Goal: Task Accomplishment & Management: Use online tool/utility

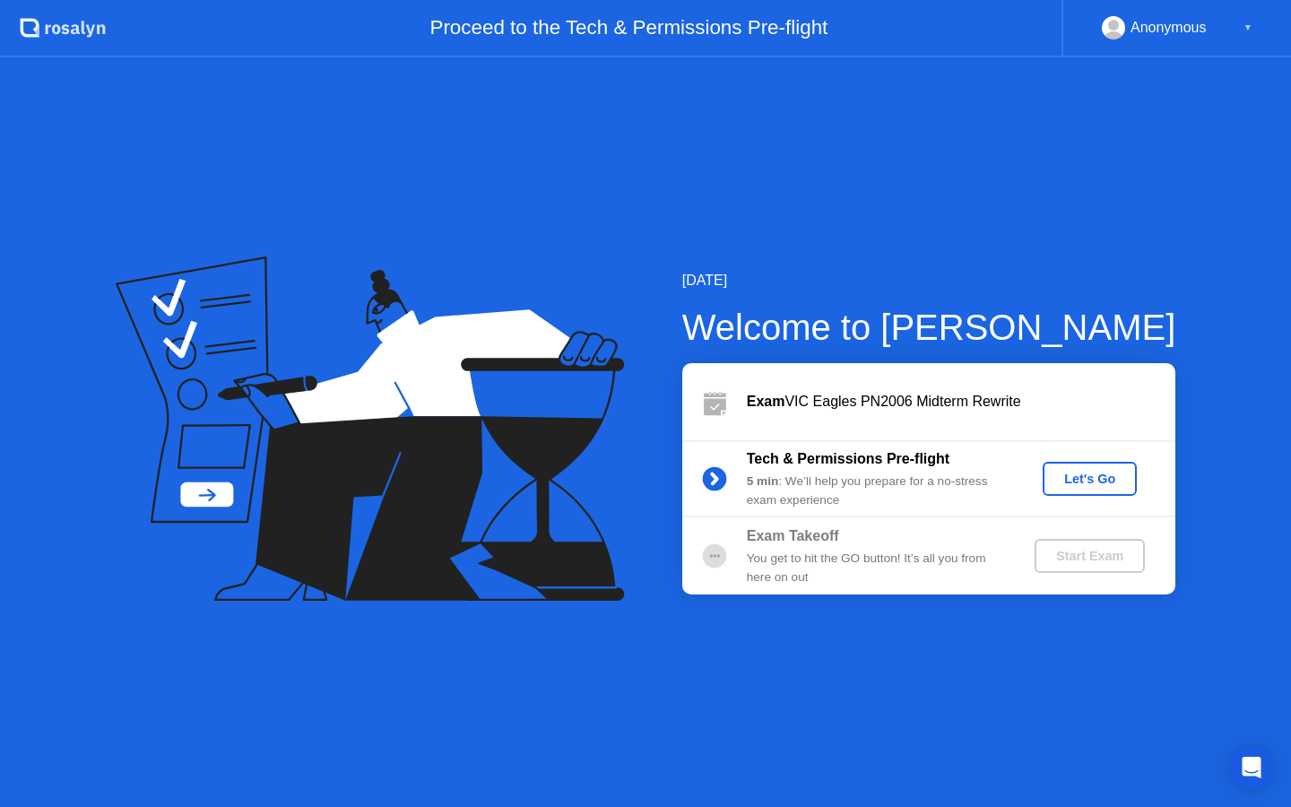
click at [1090, 481] on div "Let's Go" at bounding box center [1090, 478] width 80 height 14
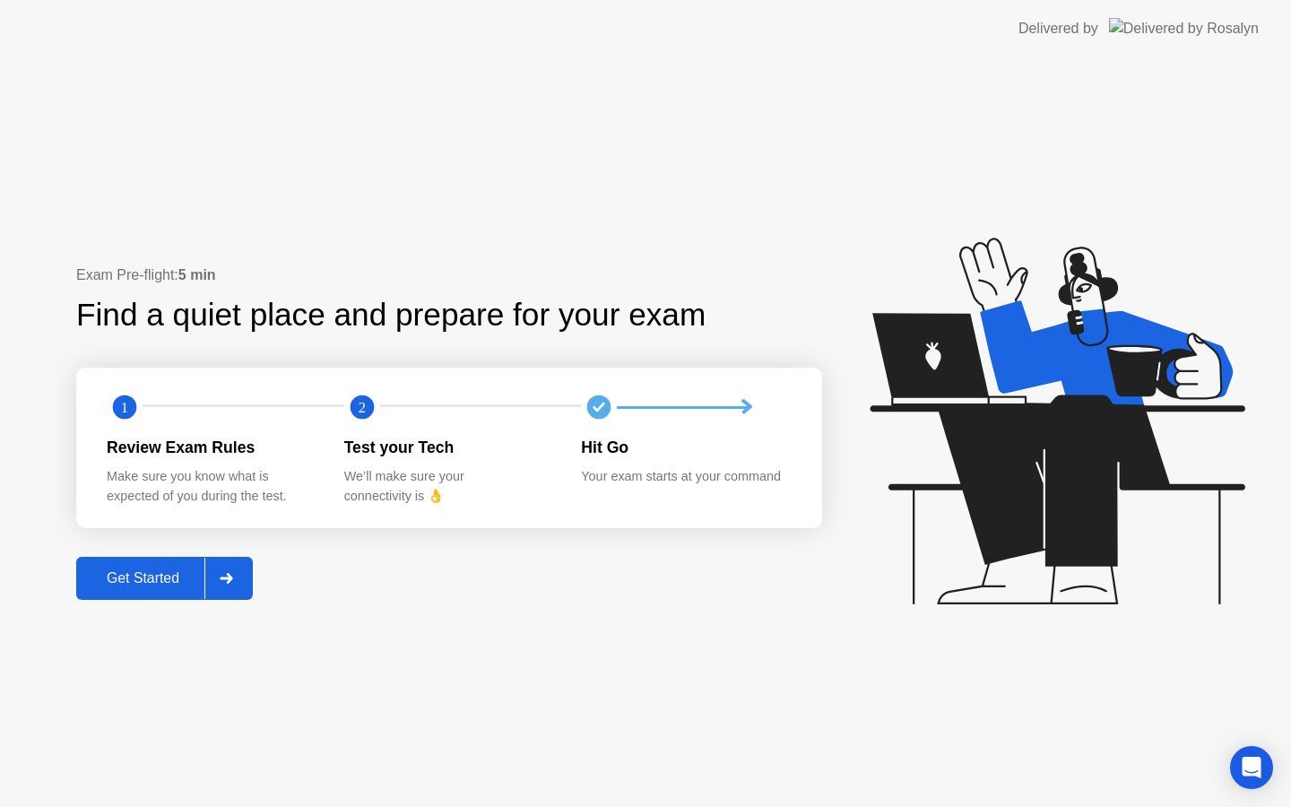
click at [159, 575] on div "Get Started" at bounding box center [143, 578] width 123 height 16
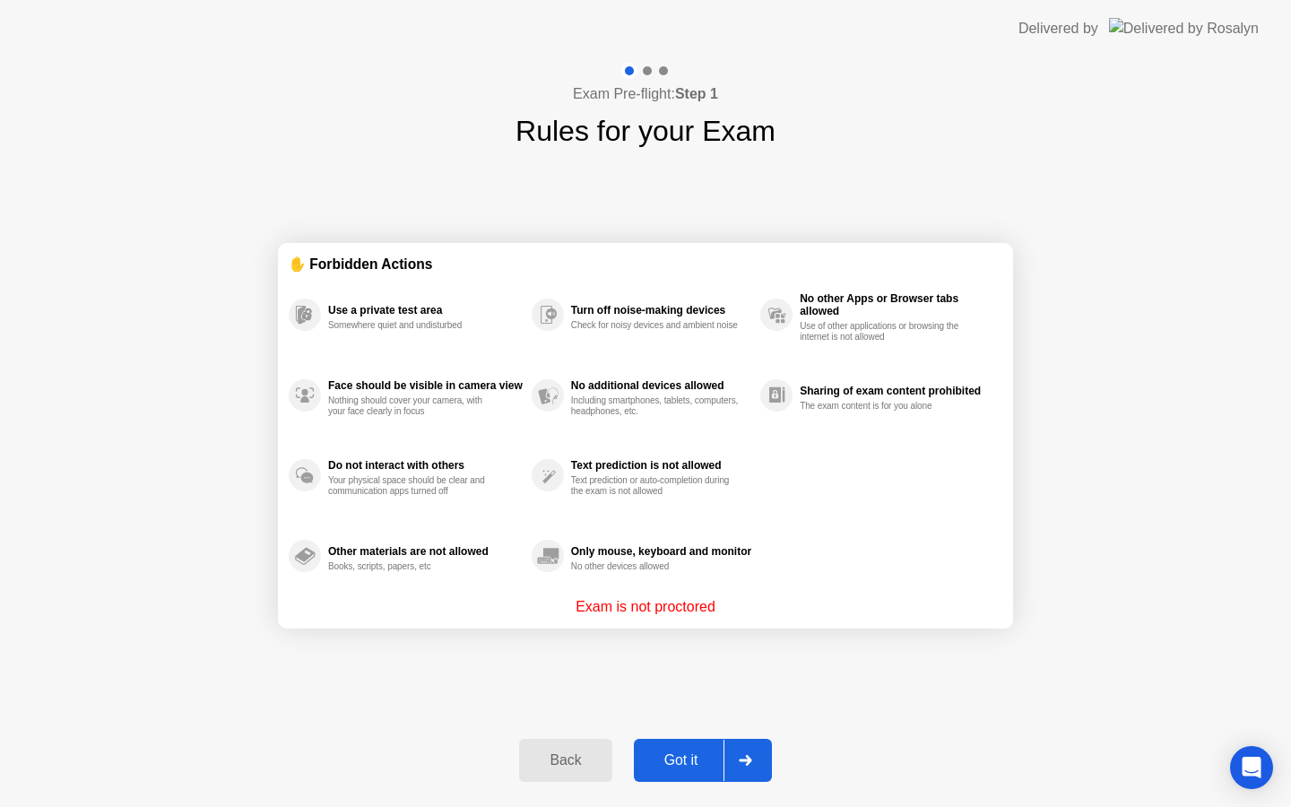
click at [692, 768] on div "Got it" at bounding box center [681, 760] width 84 height 16
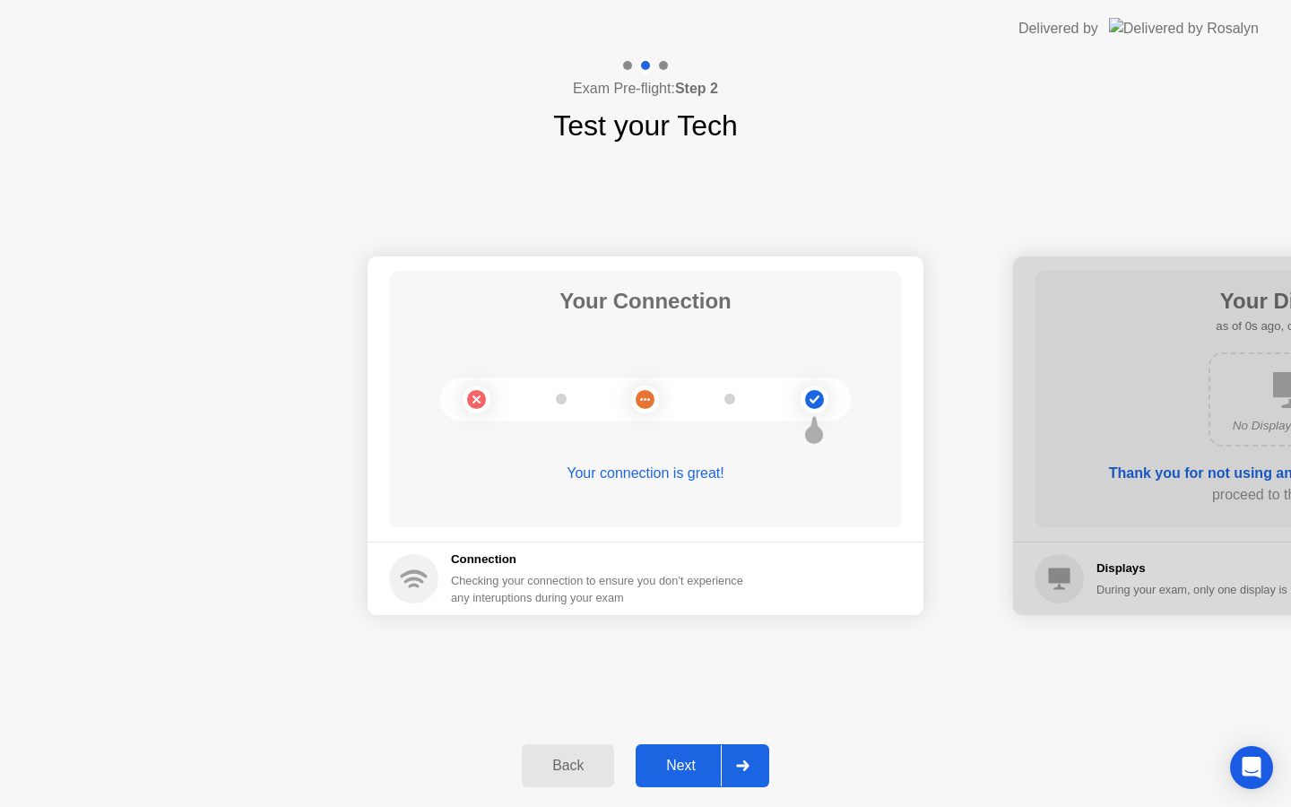
click at [688, 768] on div "Next" at bounding box center [681, 765] width 80 height 16
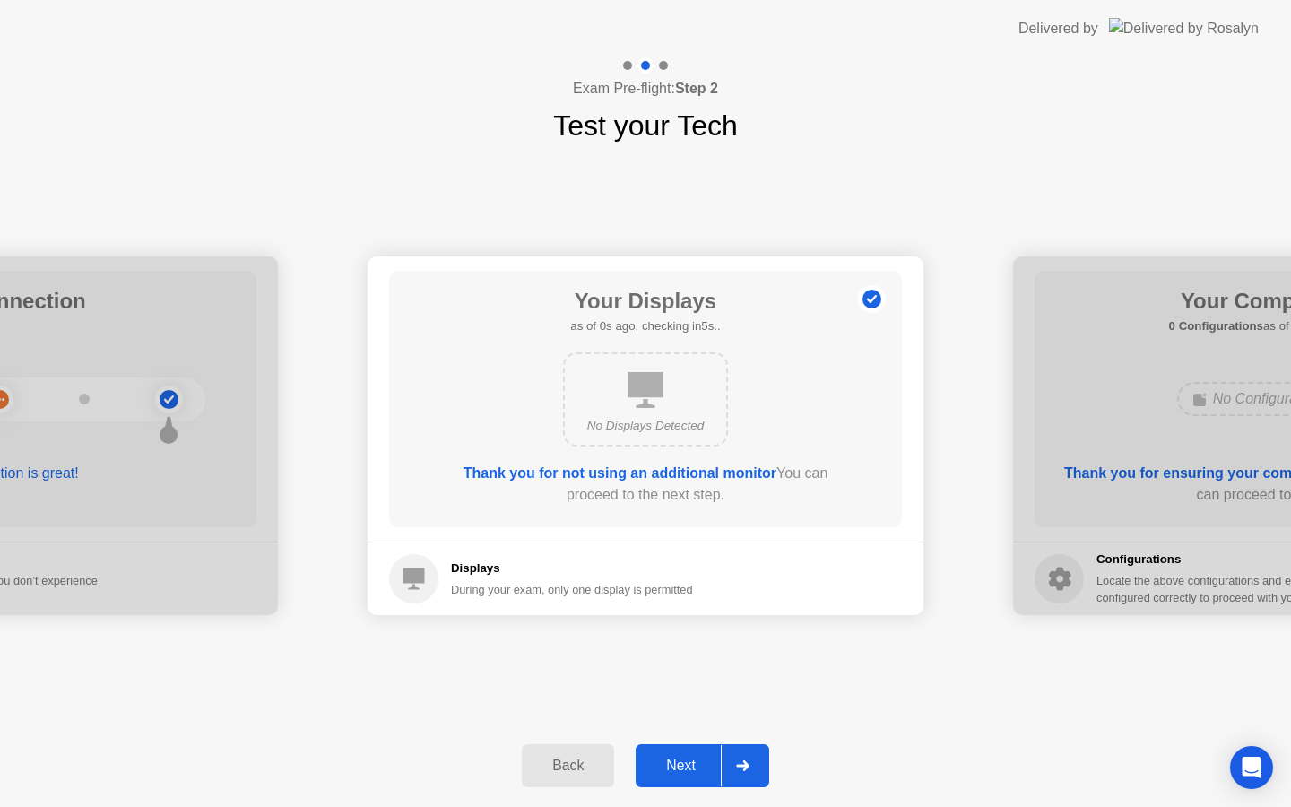
click at [688, 768] on div "Next" at bounding box center [681, 765] width 80 height 16
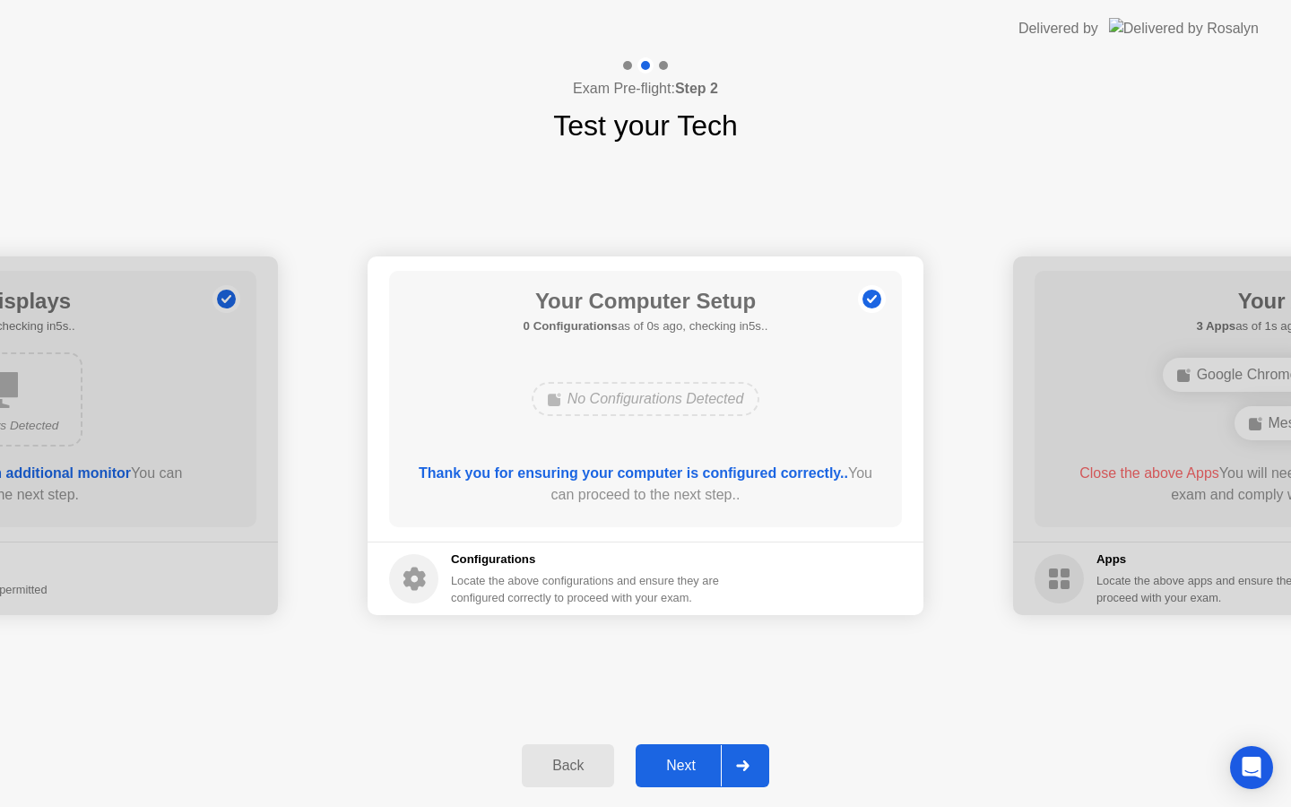
click at [688, 768] on div "Next" at bounding box center [681, 765] width 80 height 16
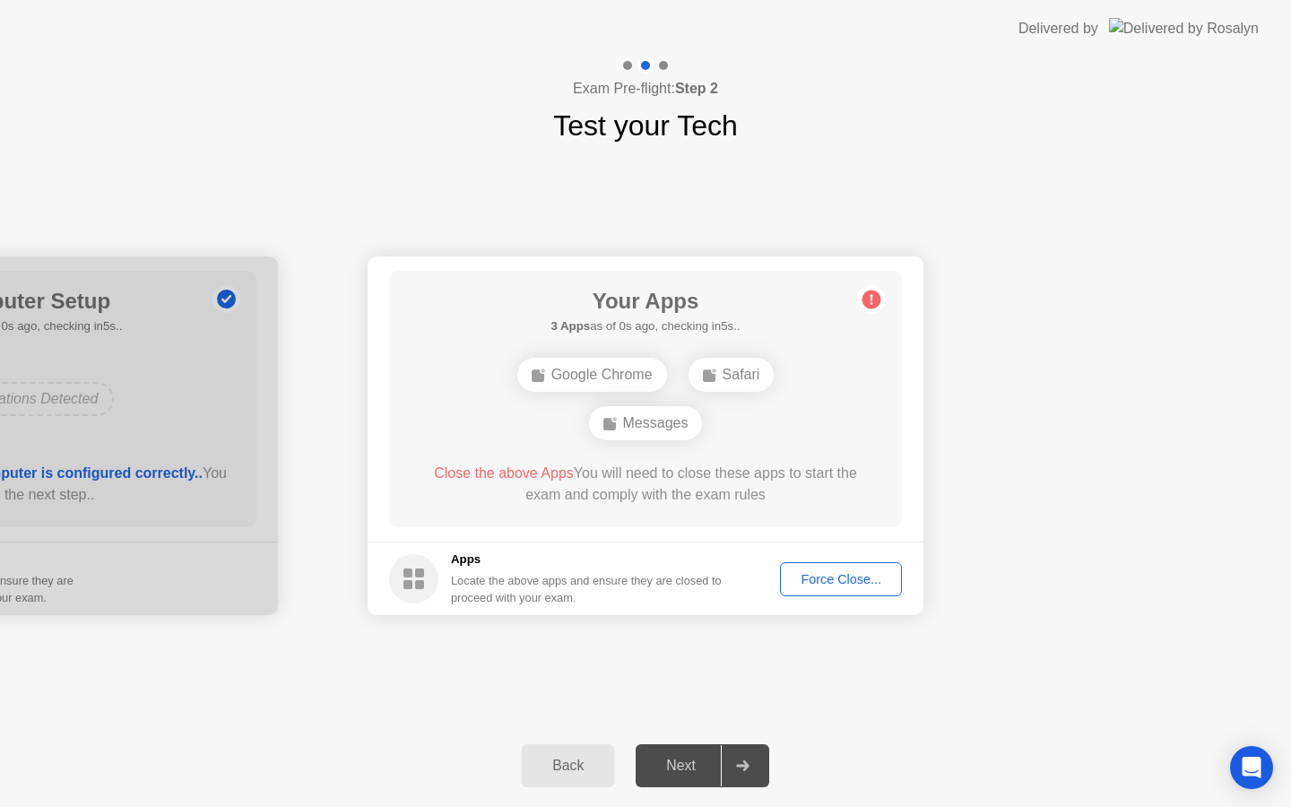
click at [688, 768] on div "Next" at bounding box center [681, 765] width 80 height 16
click at [831, 573] on div "Force Close..." at bounding box center [840, 579] width 109 height 14
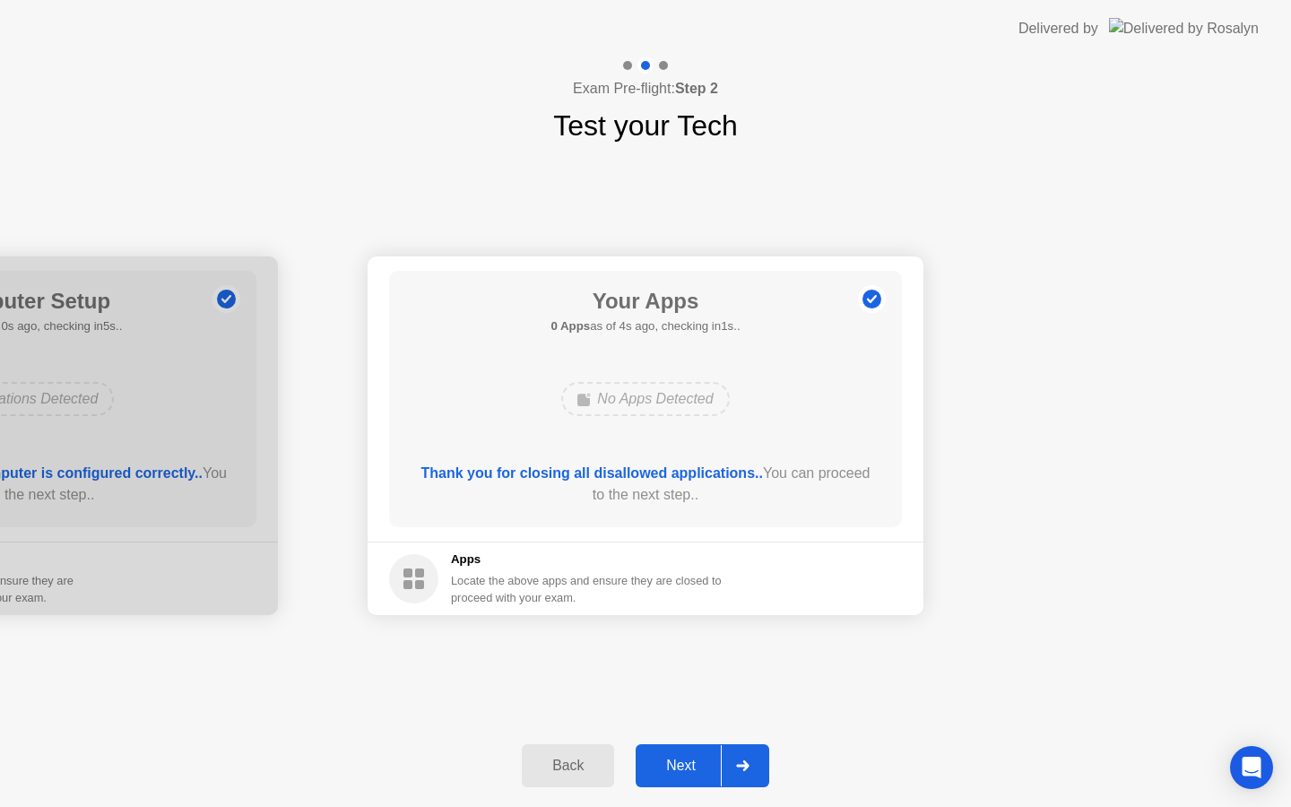
click at [712, 774] on div "Next" at bounding box center [681, 765] width 80 height 16
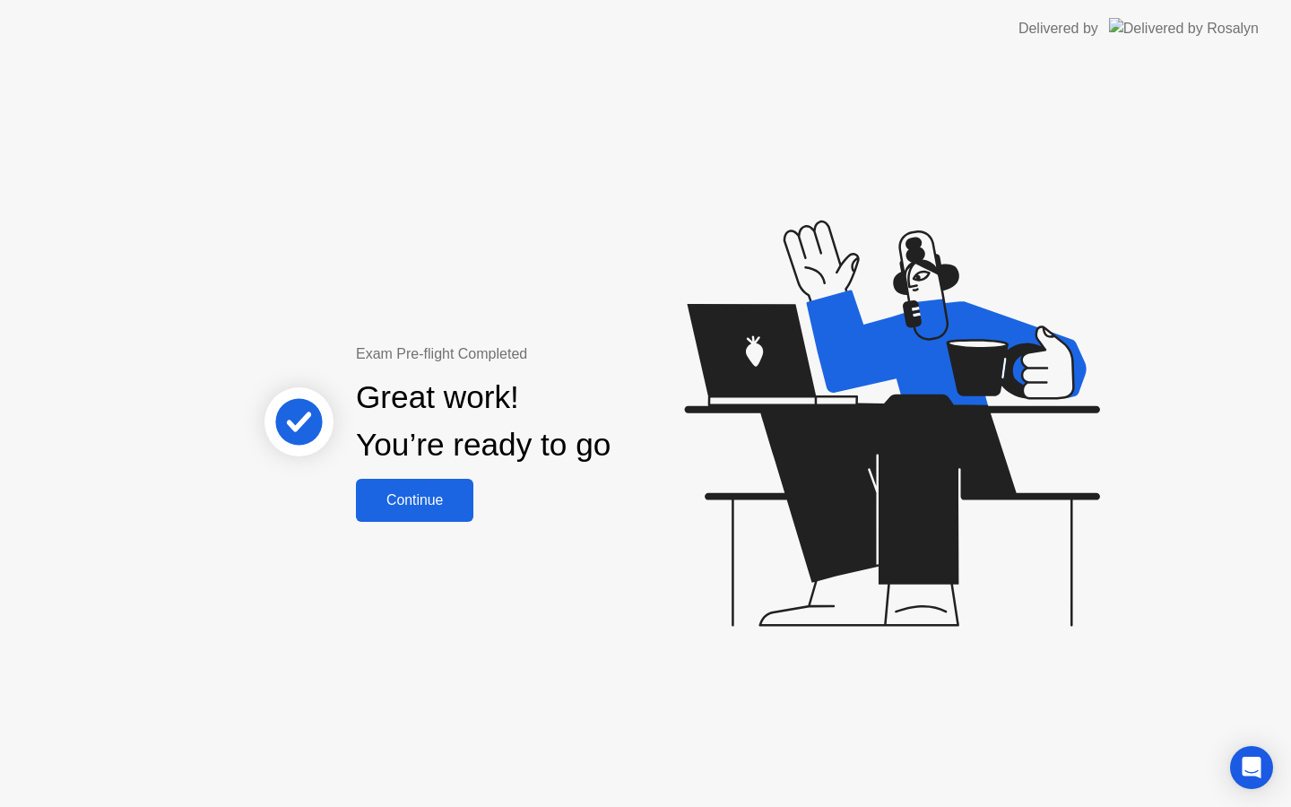
click at [435, 511] on button "Continue" at bounding box center [414, 500] width 117 height 43
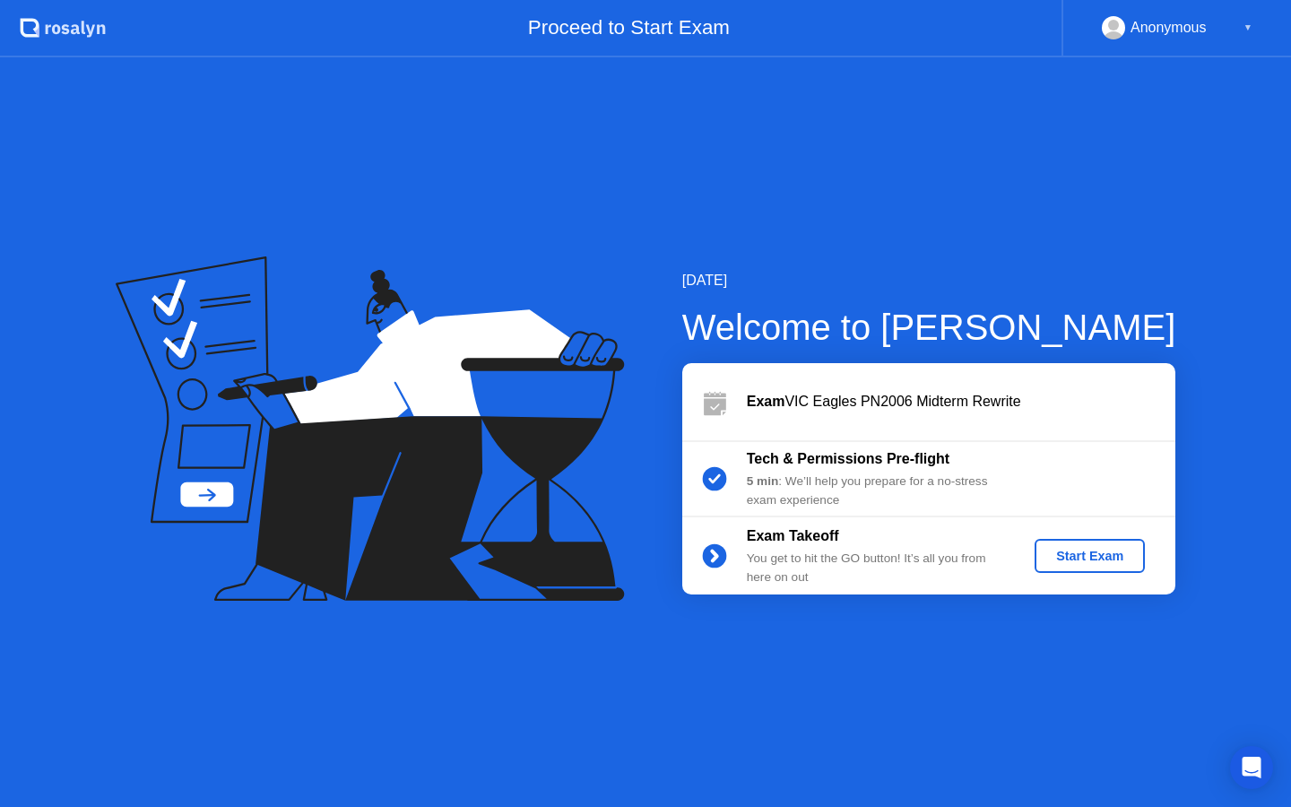
click at [1086, 558] on div "Start Exam" at bounding box center [1090, 556] width 96 height 14
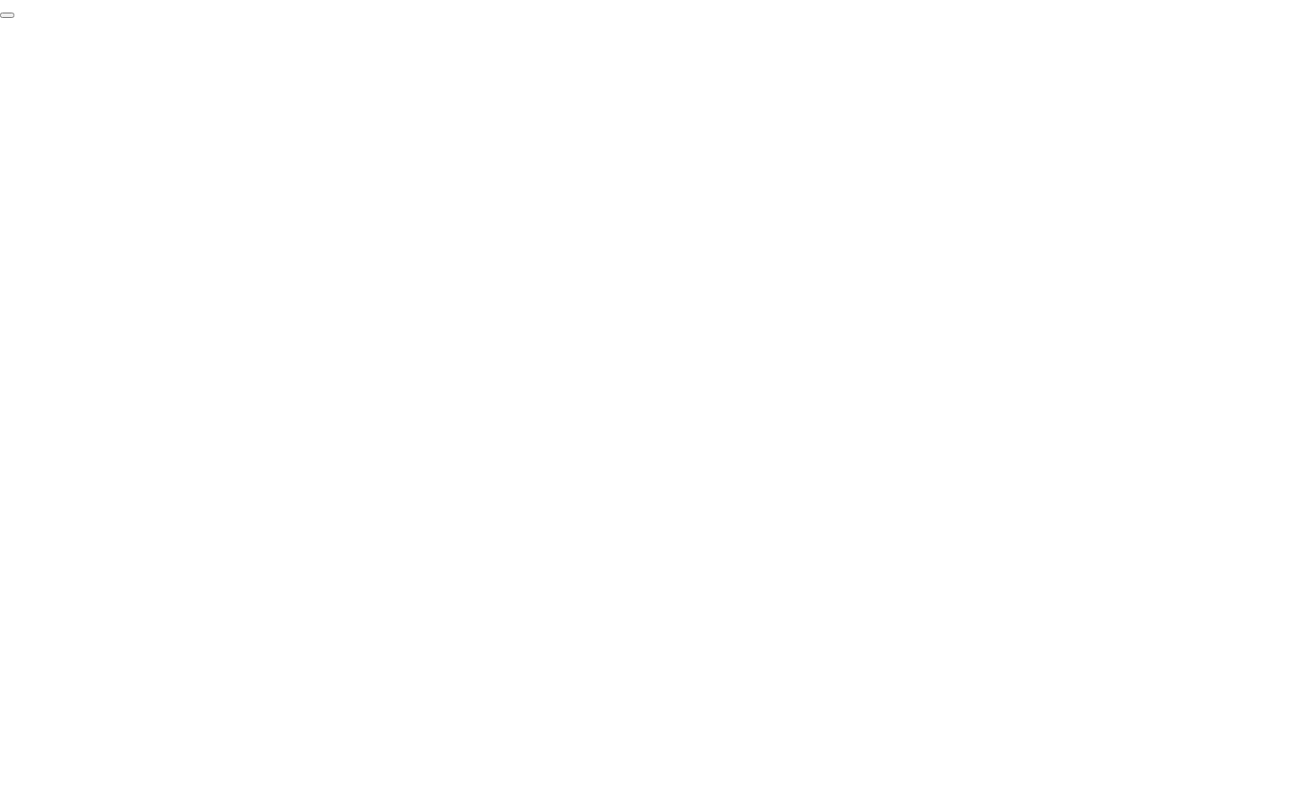
click div "End Proctoring Session"
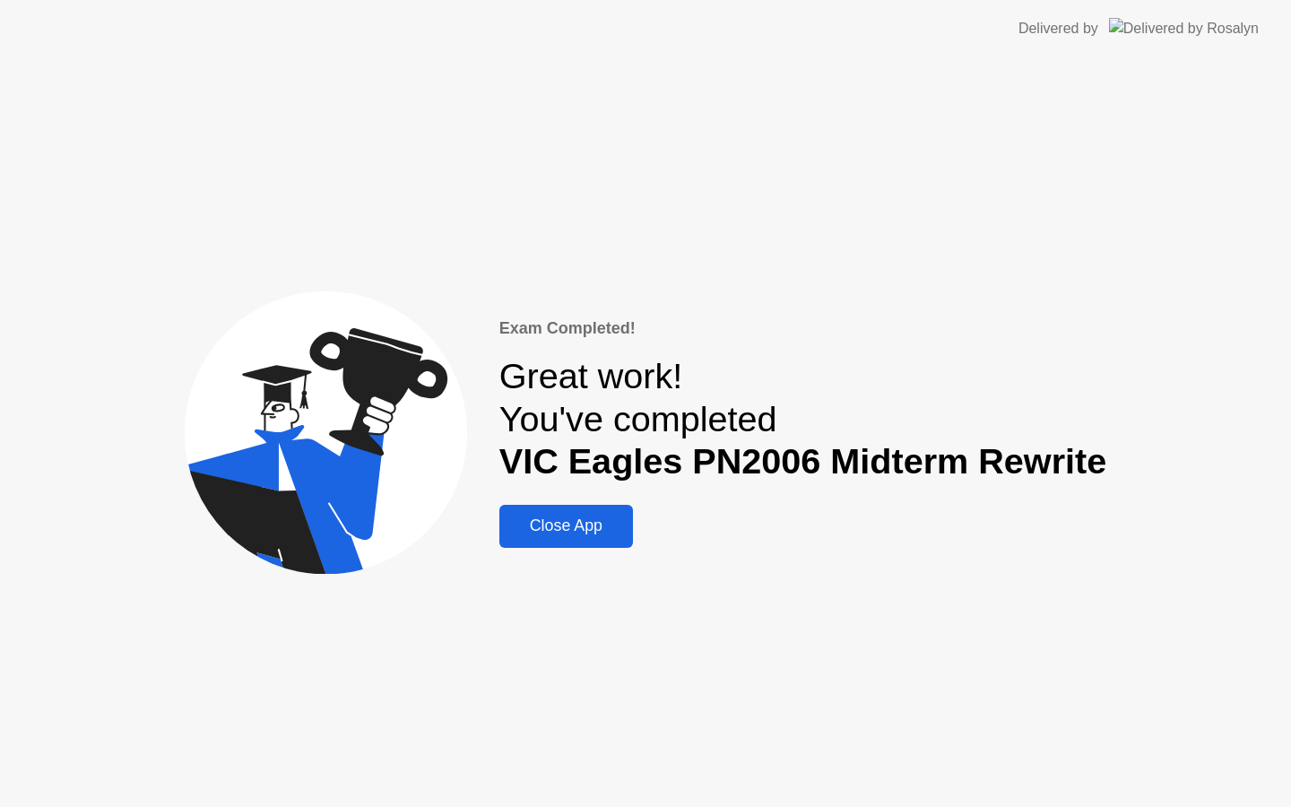
click at [601, 523] on div "Close App" at bounding box center [566, 525] width 123 height 19
